Goal: Information Seeking & Learning: Learn about a topic

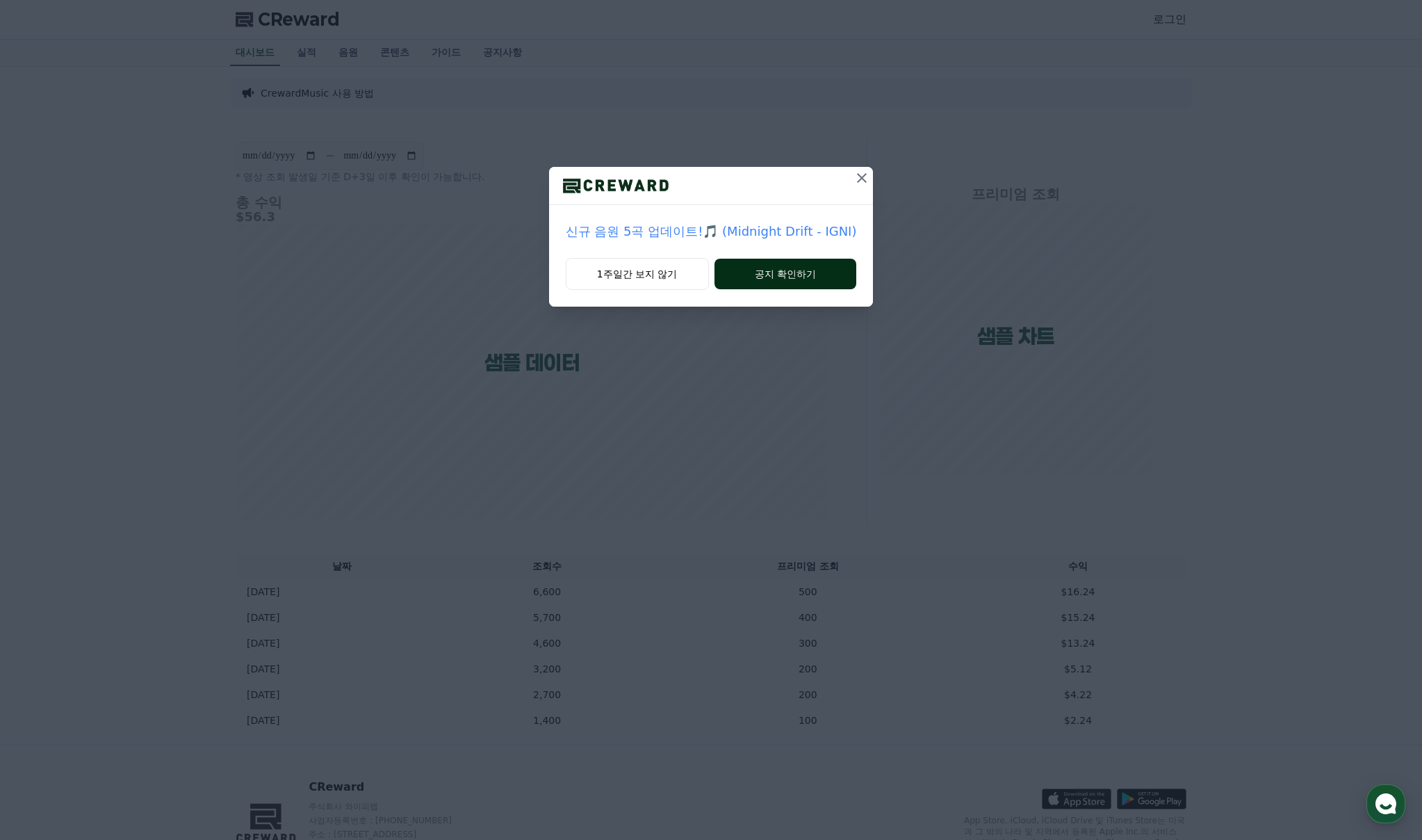
click at [773, 279] on button "공지 확인하기" at bounding box center [785, 274] width 142 height 30
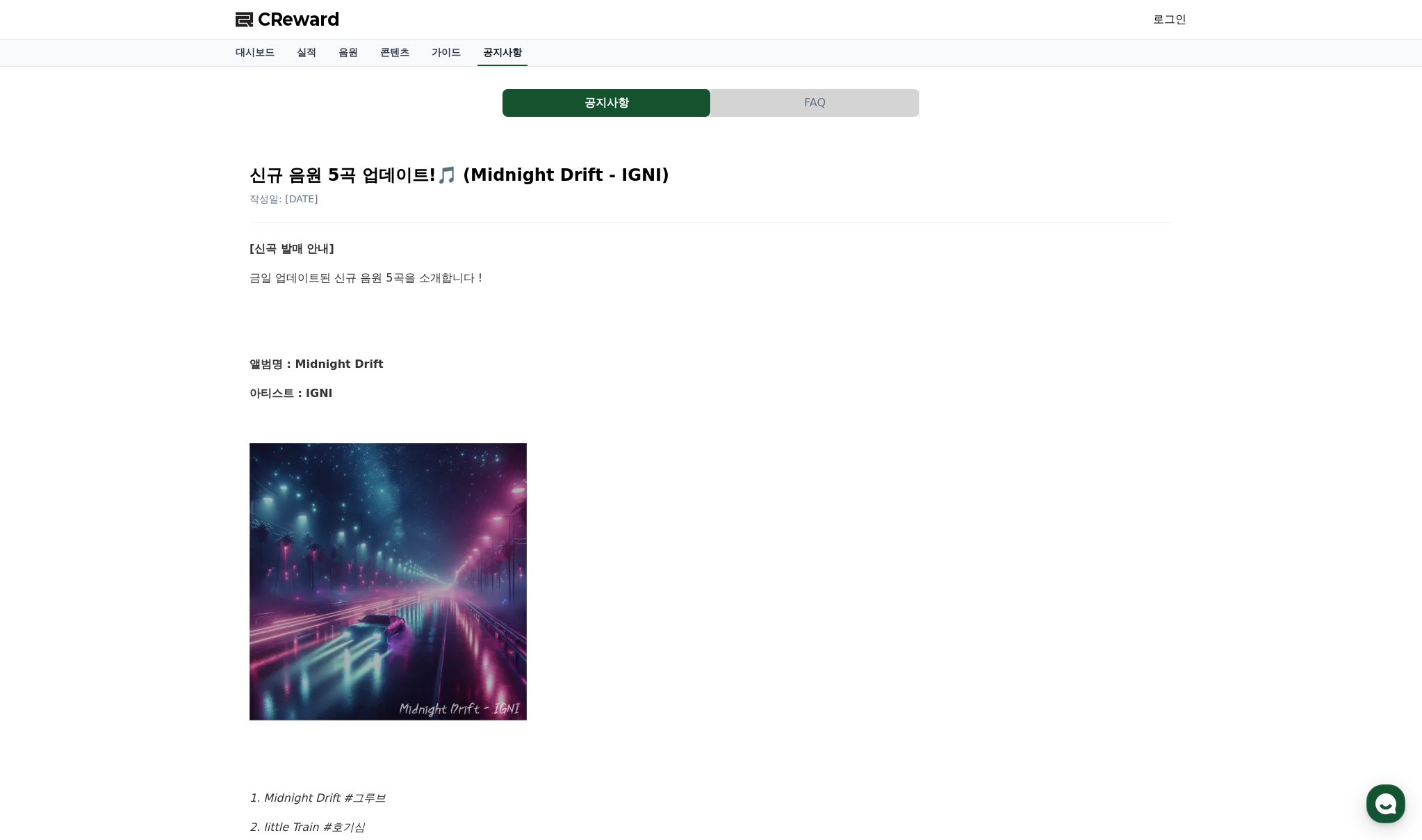
click at [510, 56] on link "공지사항" at bounding box center [502, 52] width 50 height 26
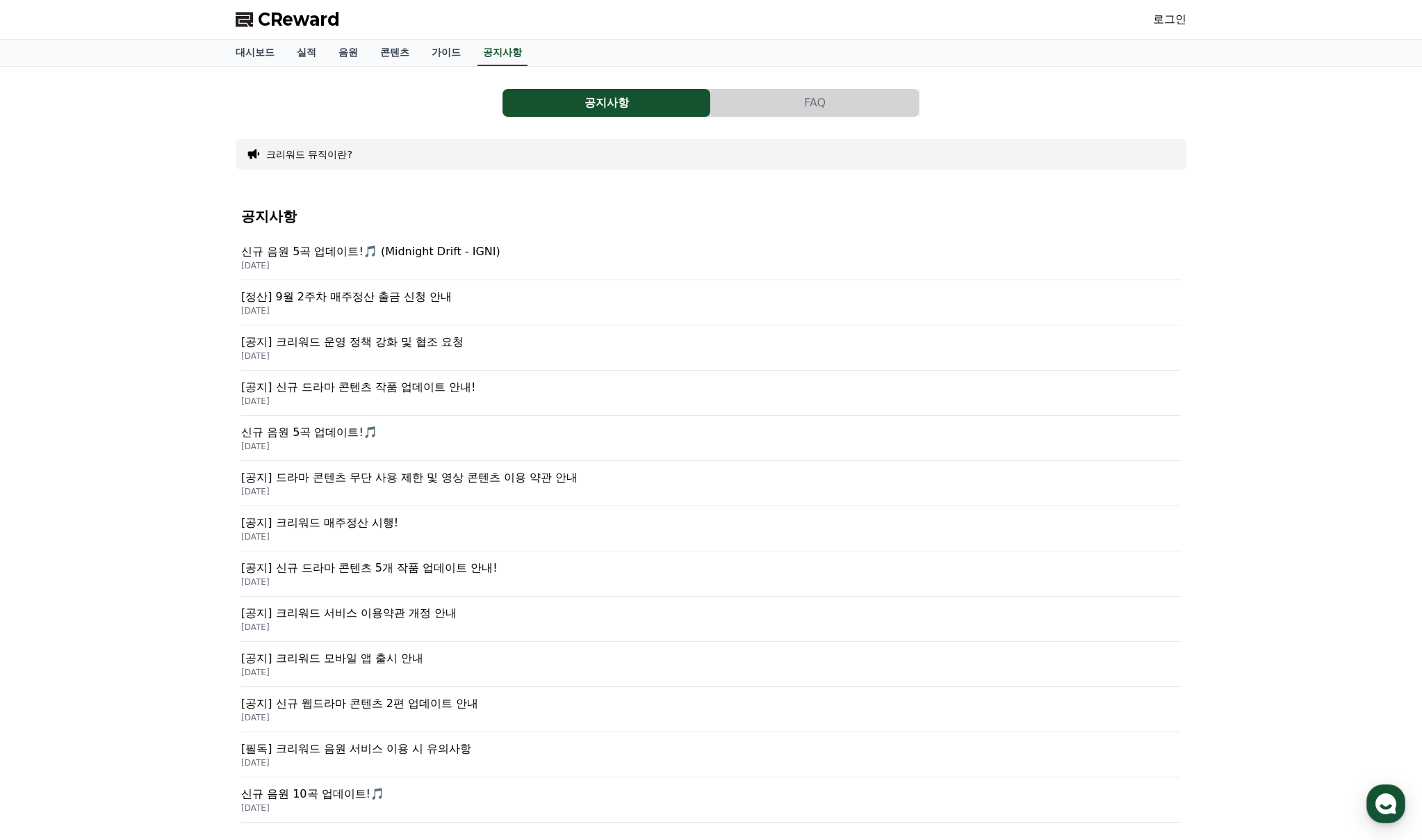
click at [422, 484] on p "[공지] 드라마 콘텐츠 무단 사용 제한 및 영상 콘텐츠 이용 약관 안내" at bounding box center [711, 477] width 940 height 17
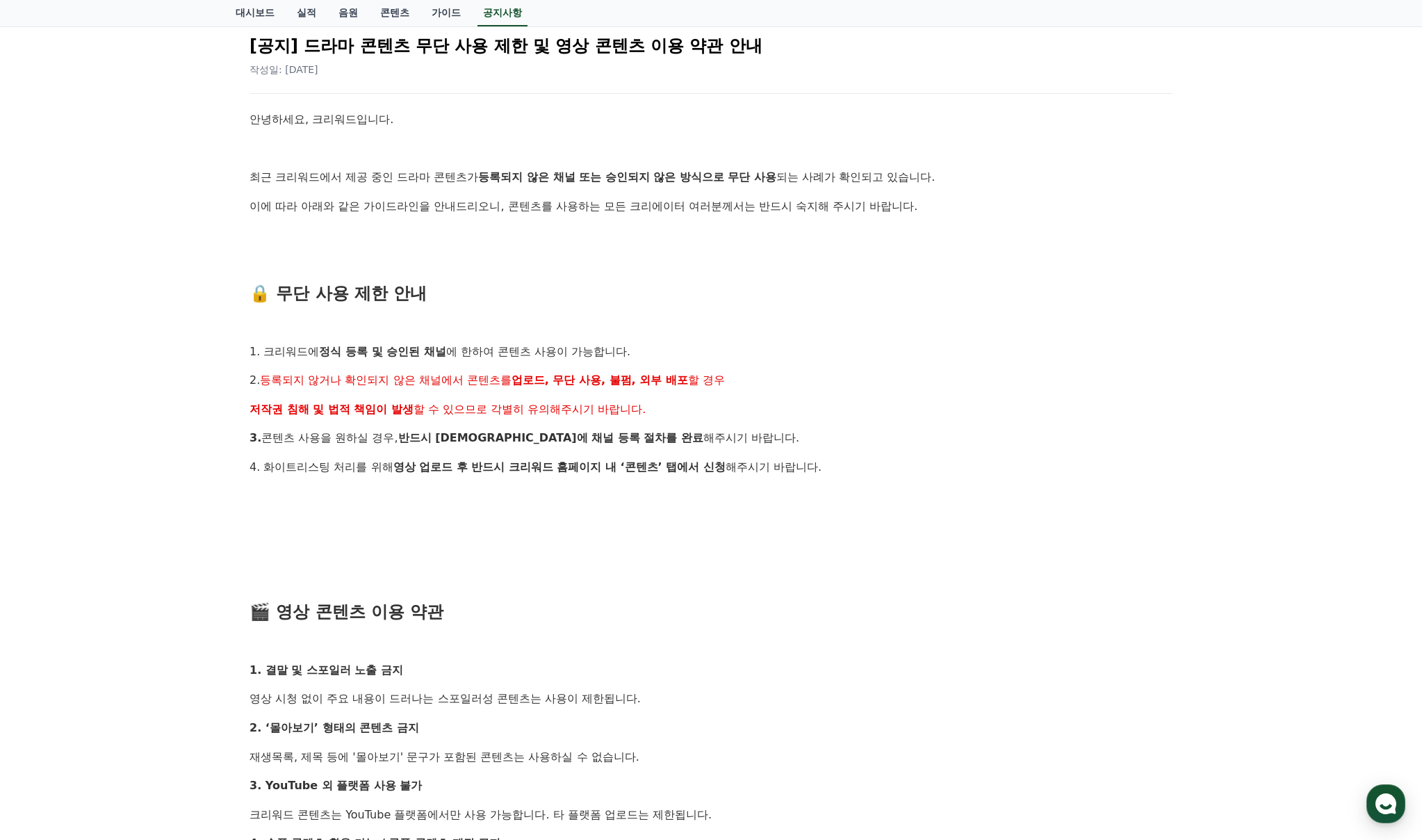
scroll to position [209, 0]
